Goal: Transaction & Acquisition: Purchase product/service

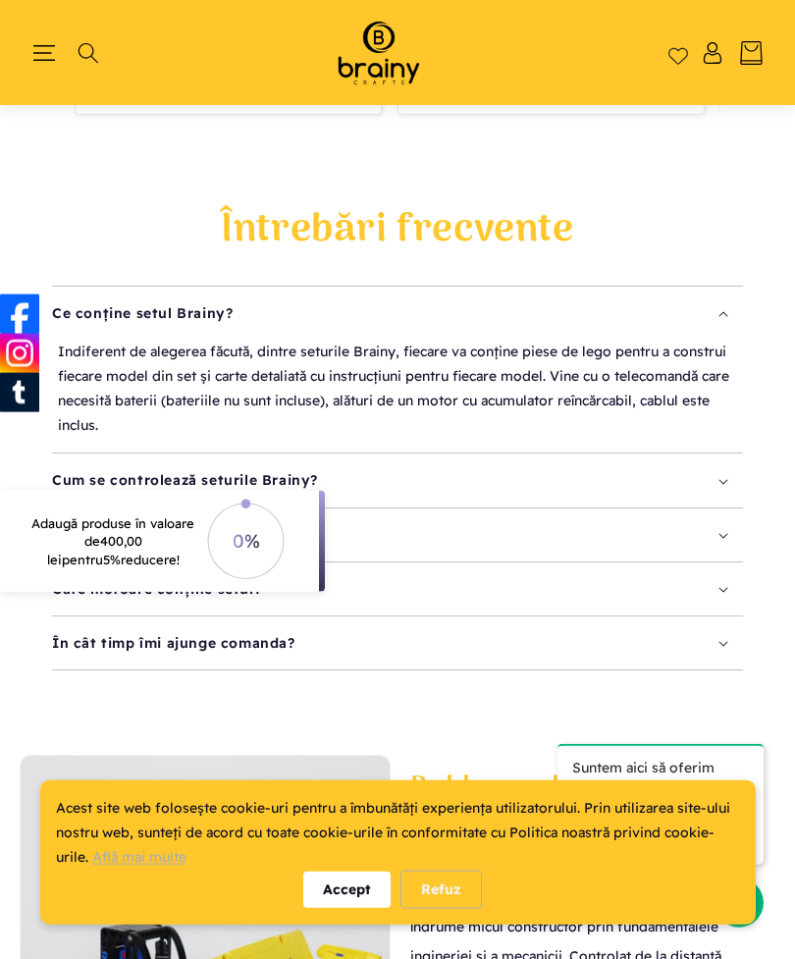
scroll to position [4240, 0]
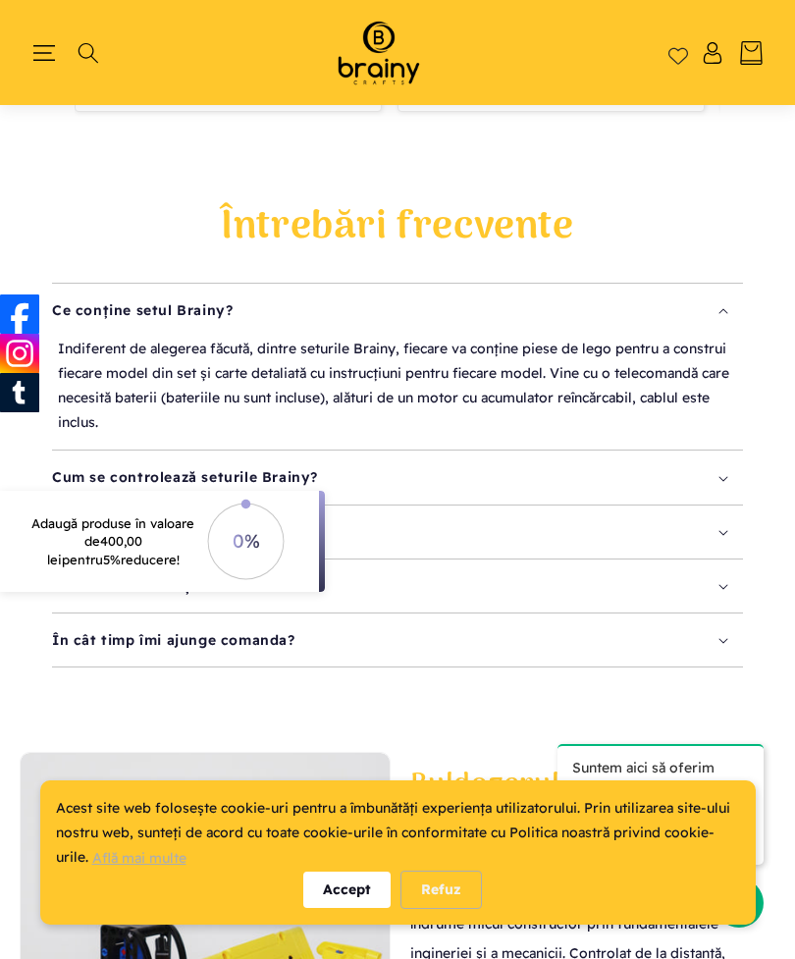
click at [432, 909] on div "Refuz" at bounding box center [440, 889] width 81 height 38
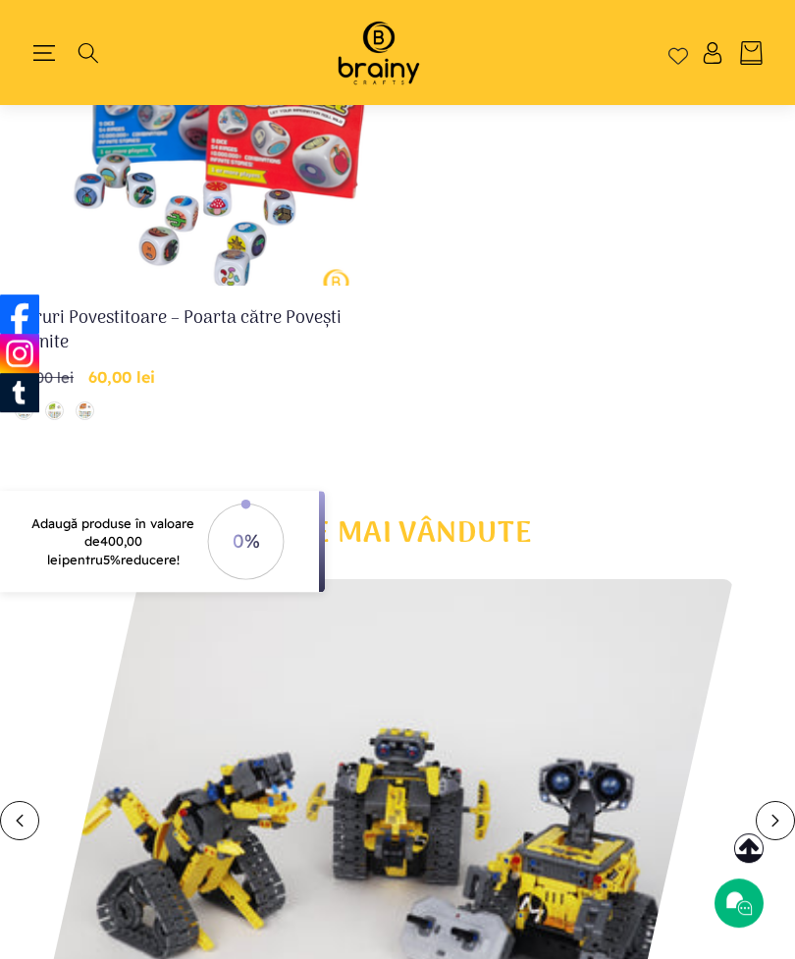
scroll to position [2655, 0]
click at [127, 306] on link "Zaruri Povestitoare – Poarta către Povești Infinite" at bounding box center [199, 330] width 369 height 49
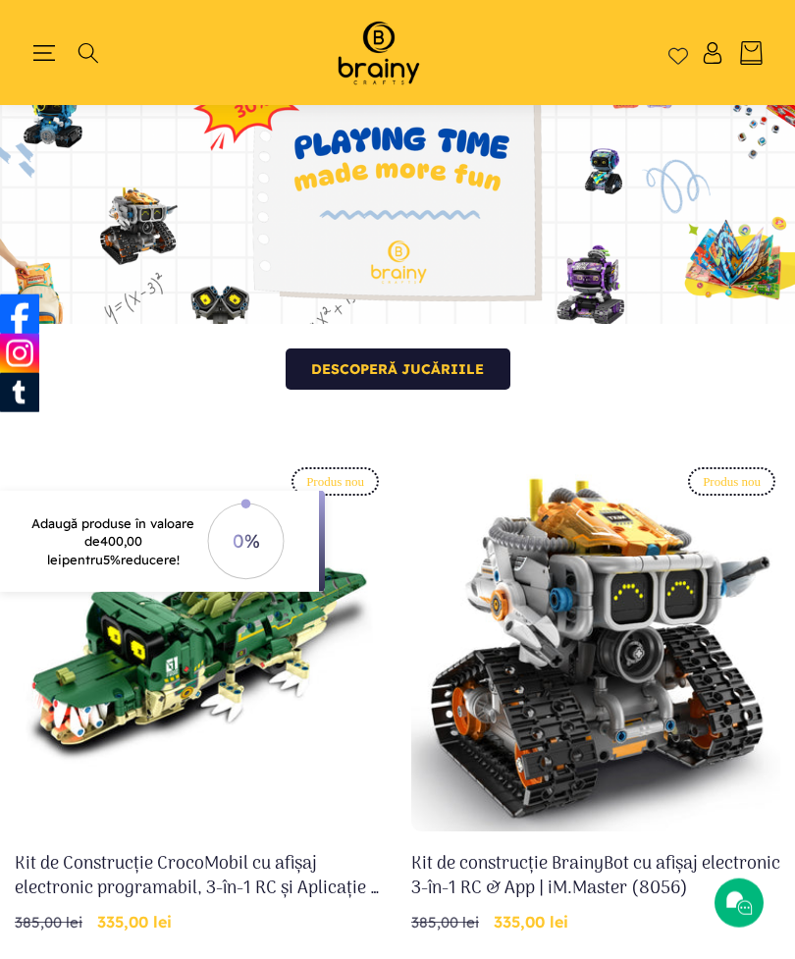
scroll to position [0, 0]
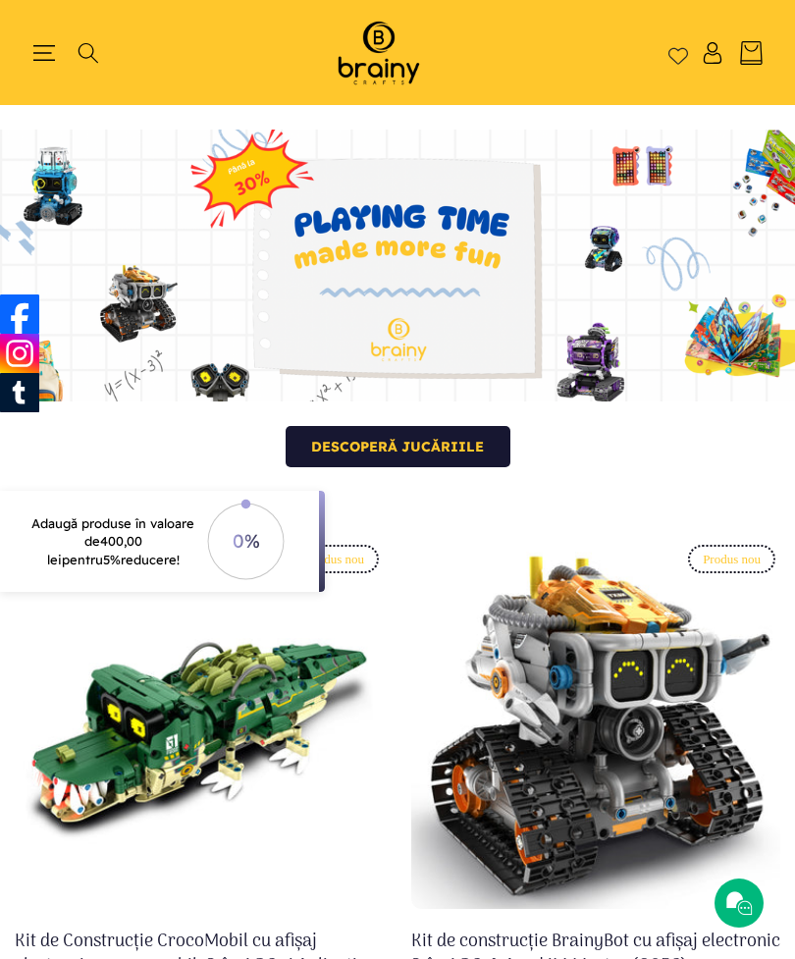
click at [42, 54] on icon "Meniu" at bounding box center [44, 53] width 22 height 22
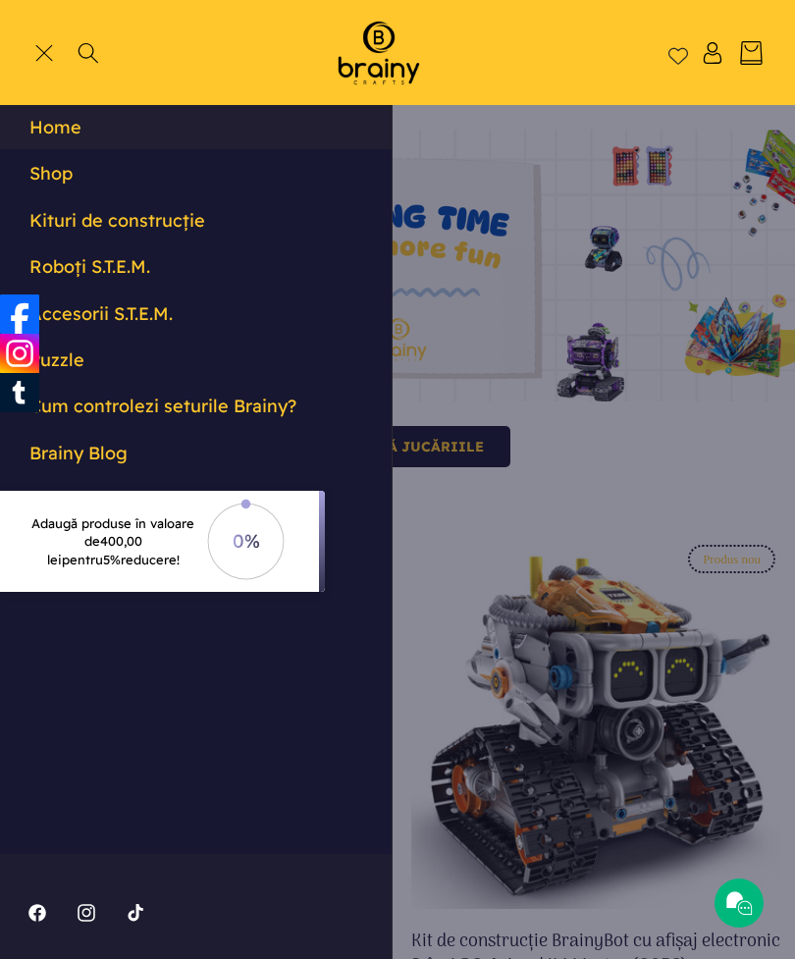
click at [190, 226] on link "Kituri de construcție" at bounding box center [196, 220] width 392 height 44
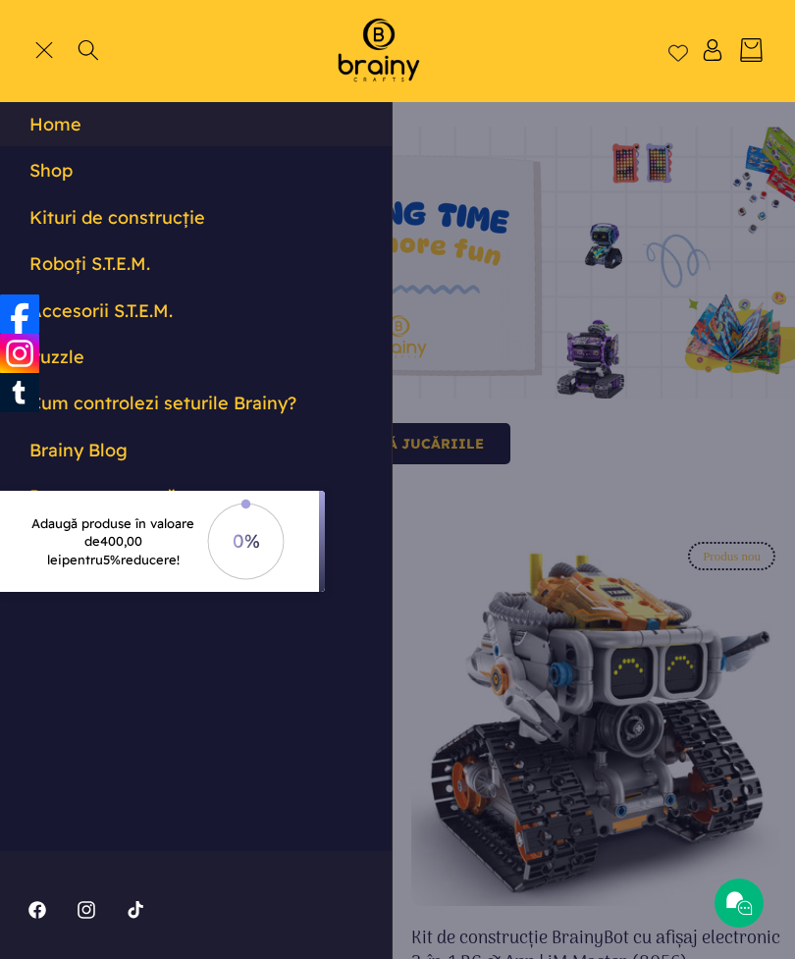
scroll to position [12, 0]
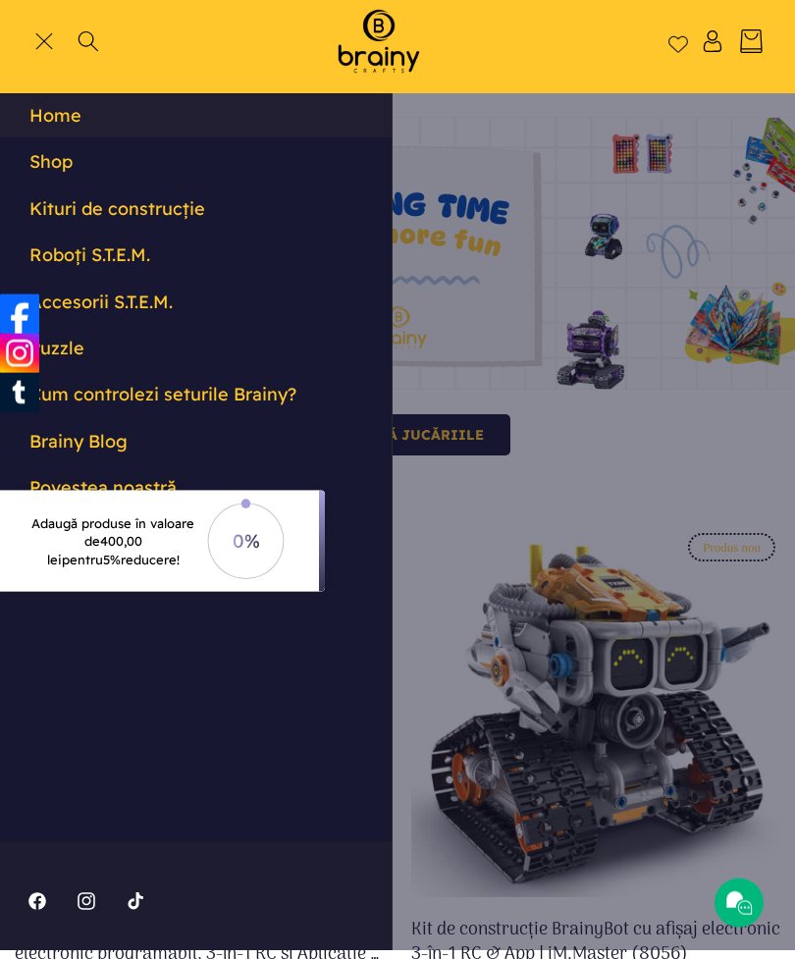
click at [46, 33] on icon "Meniu" at bounding box center [44, 41] width 18 height 18
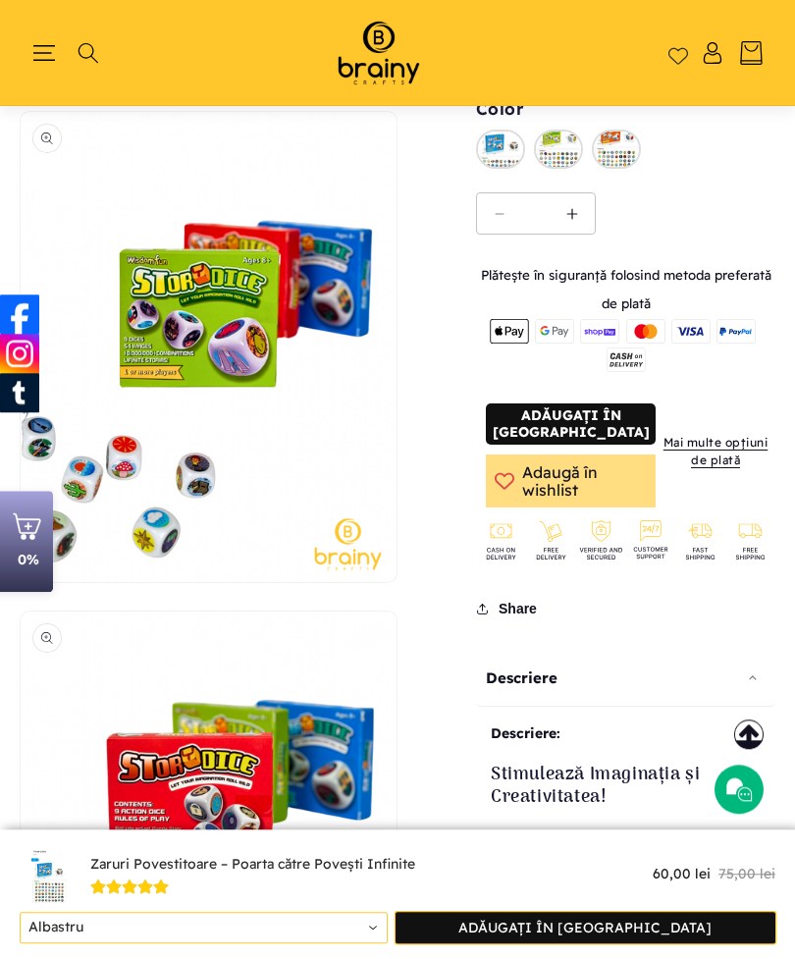
scroll to position [1633, 0]
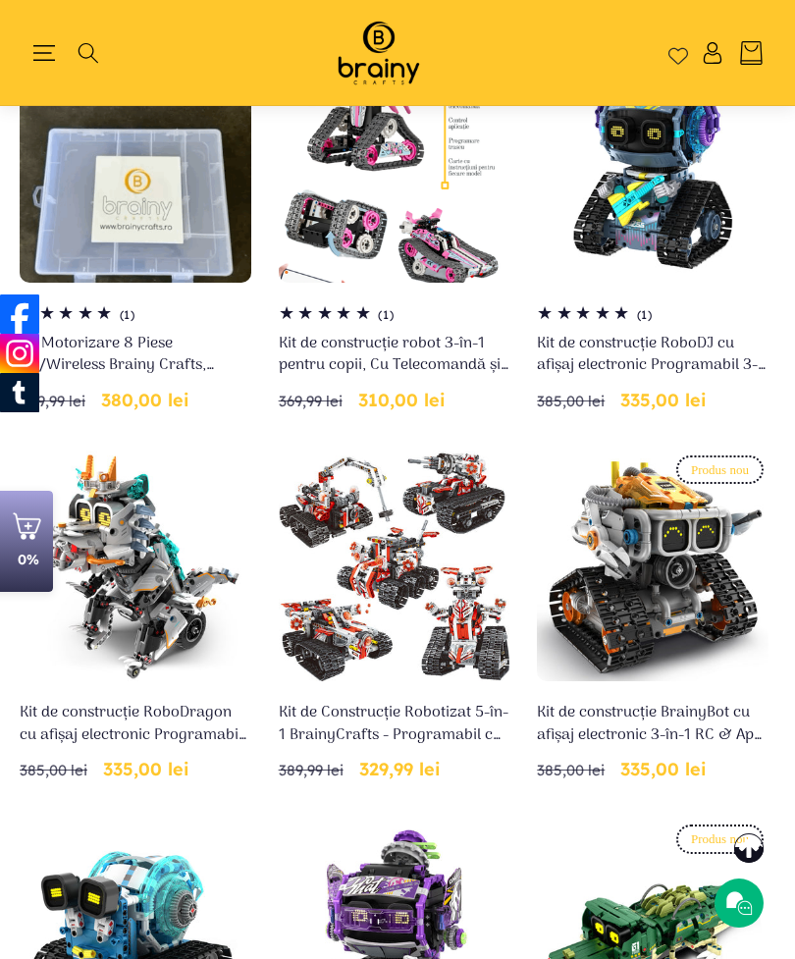
scroll to position [1069, 0]
